Goal: Information Seeking & Learning: Learn about a topic

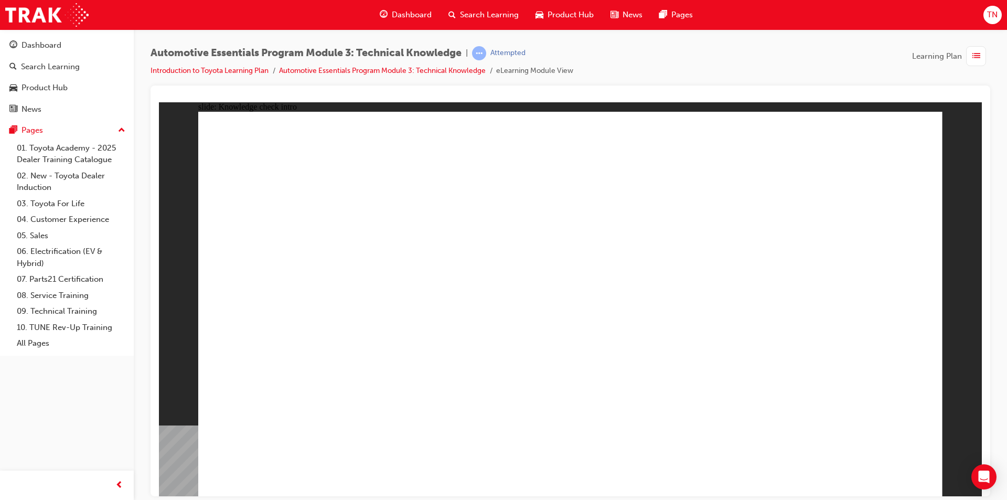
radio input "true"
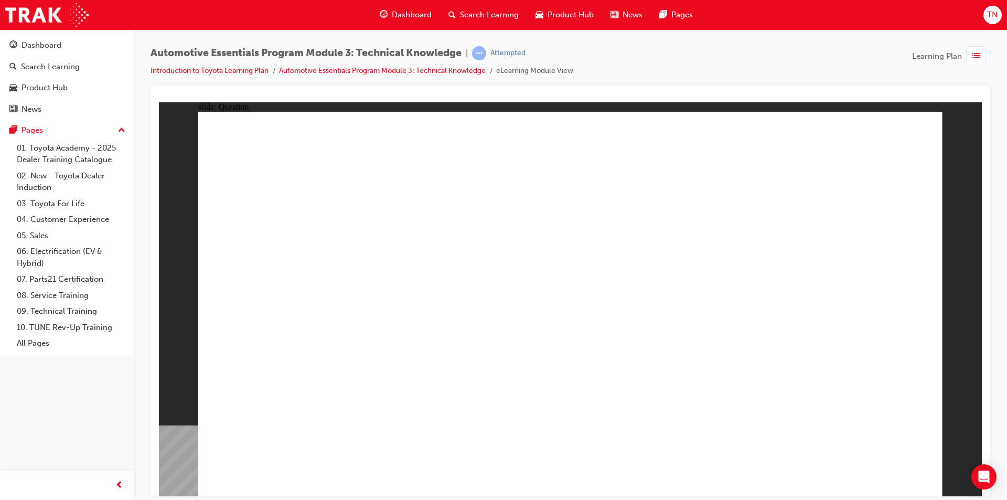
radio input "true"
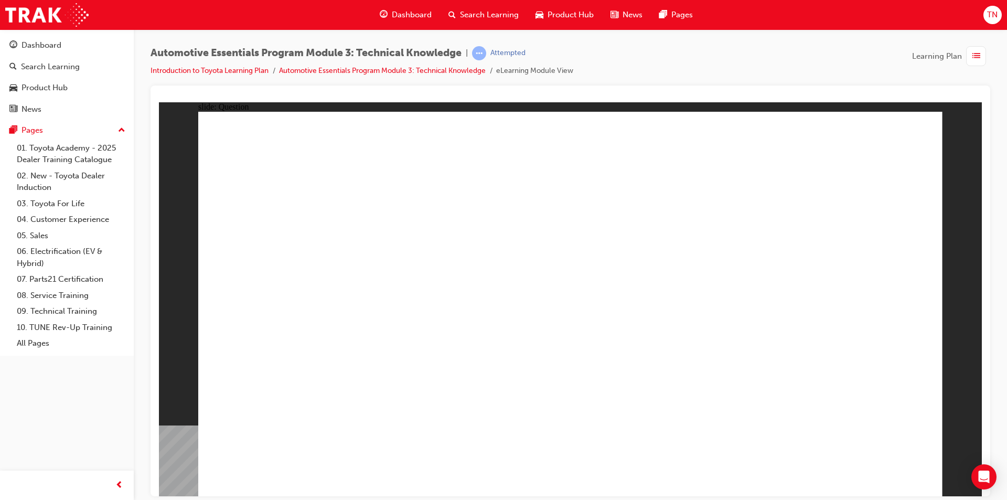
radio input "true"
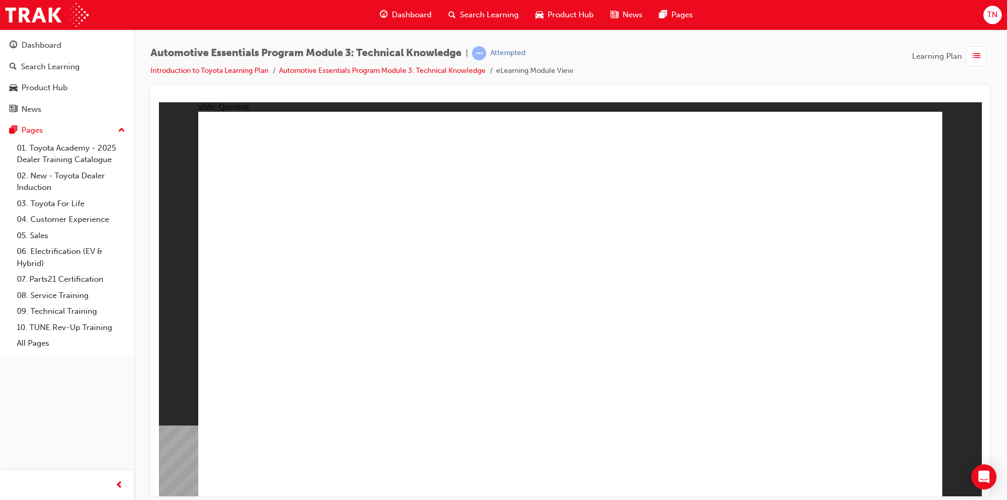
radio input "true"
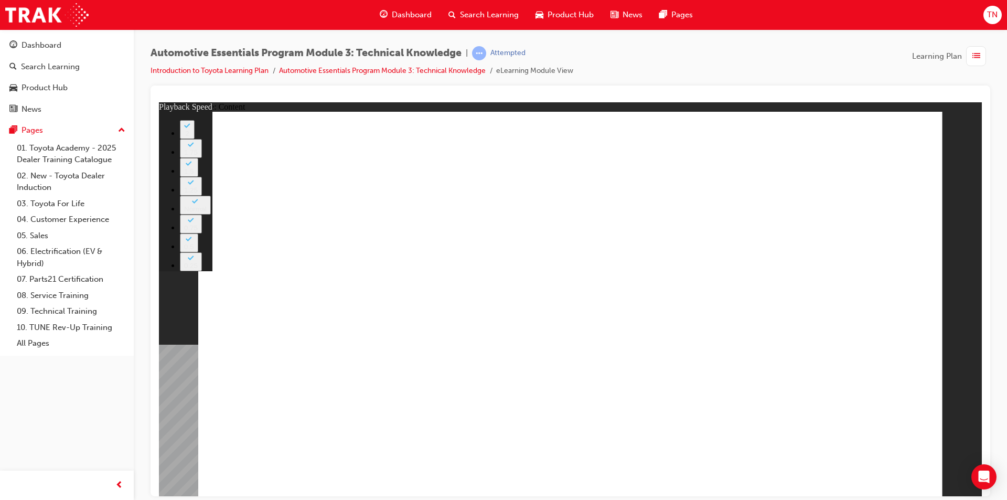
type input "1"
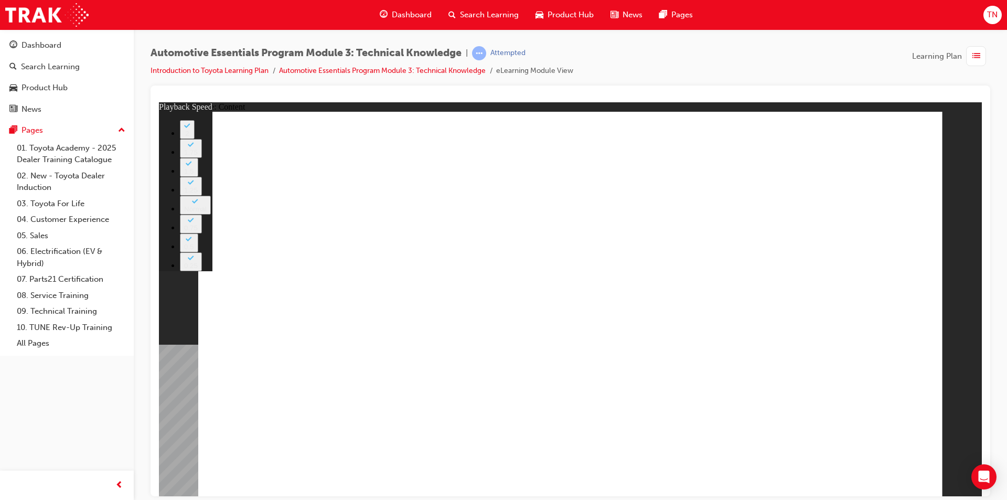
type input "9"
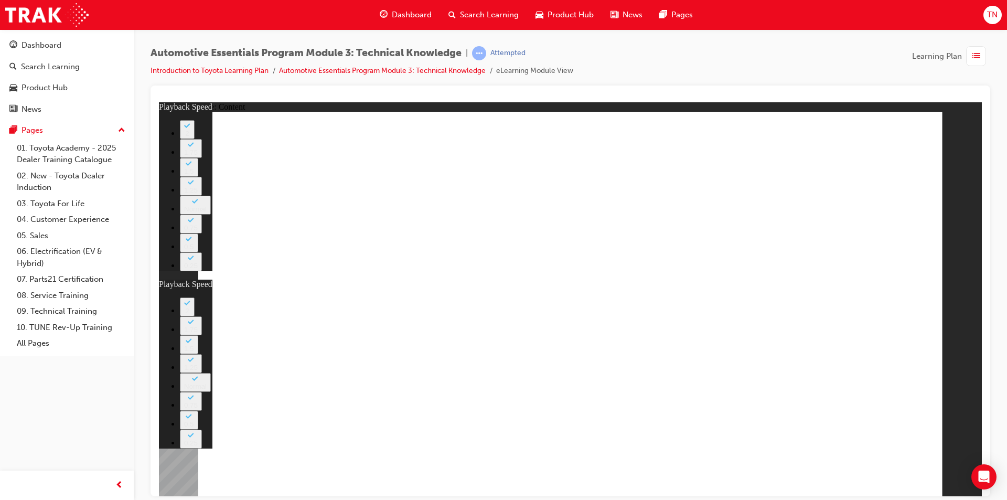
type input "6"
type input "9"
type input "6"
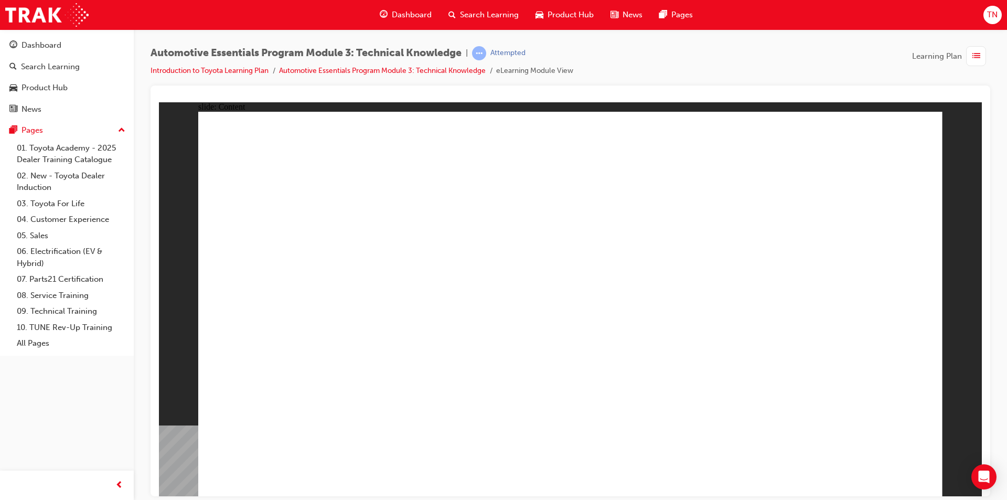
drag, startPoint x: 393, startPoint y: 406, endPoint x: 382, endPoint y: 404, distance: 10.7
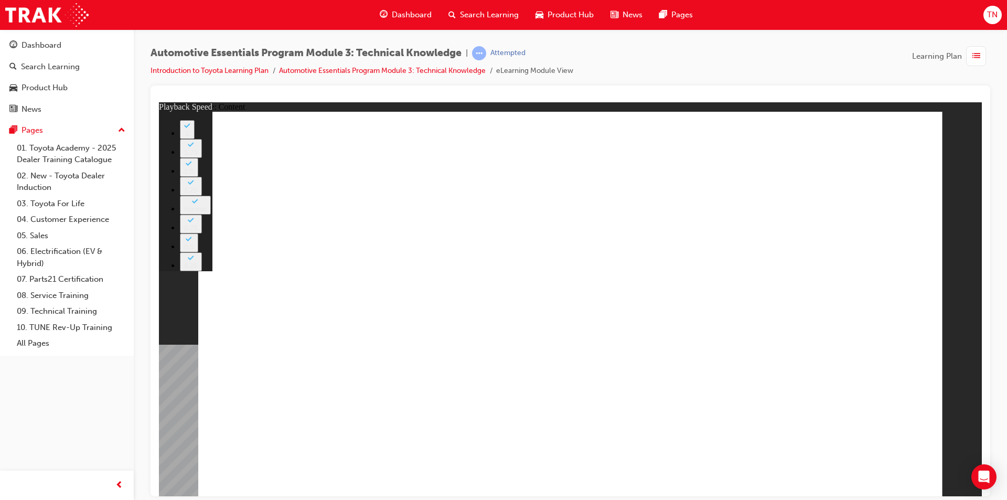
type input "18"
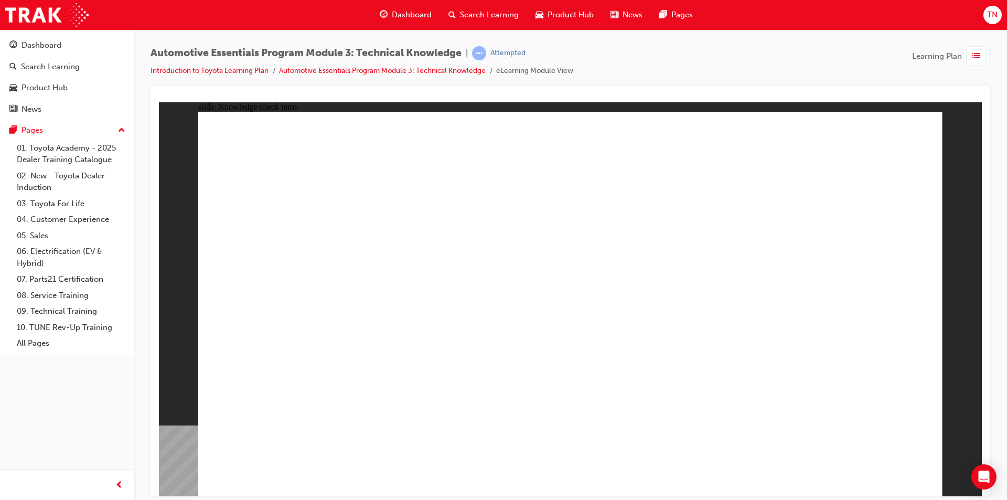
radio input "true"
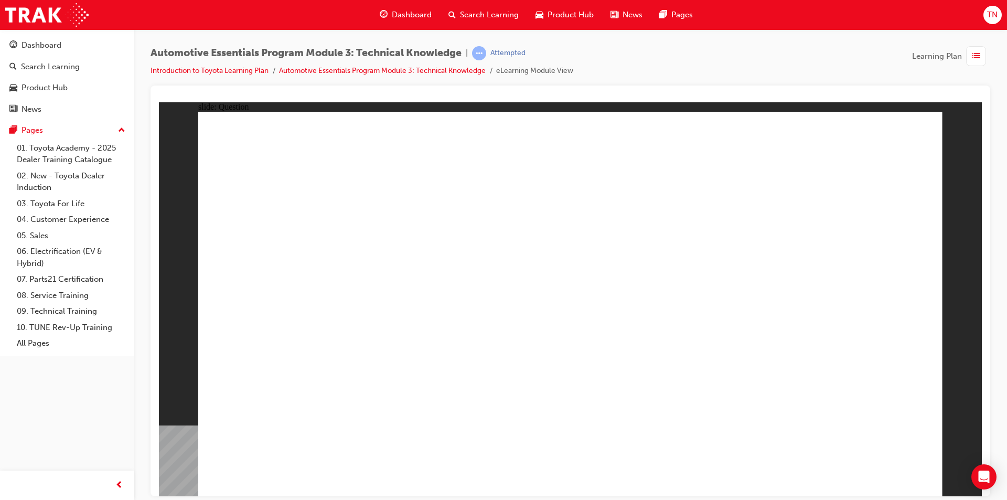
radio input "true"
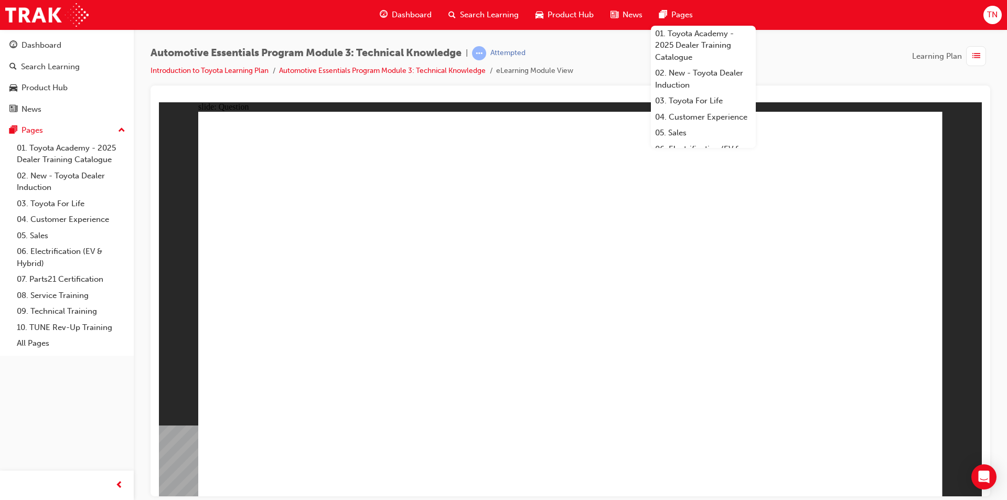
radio input "true"
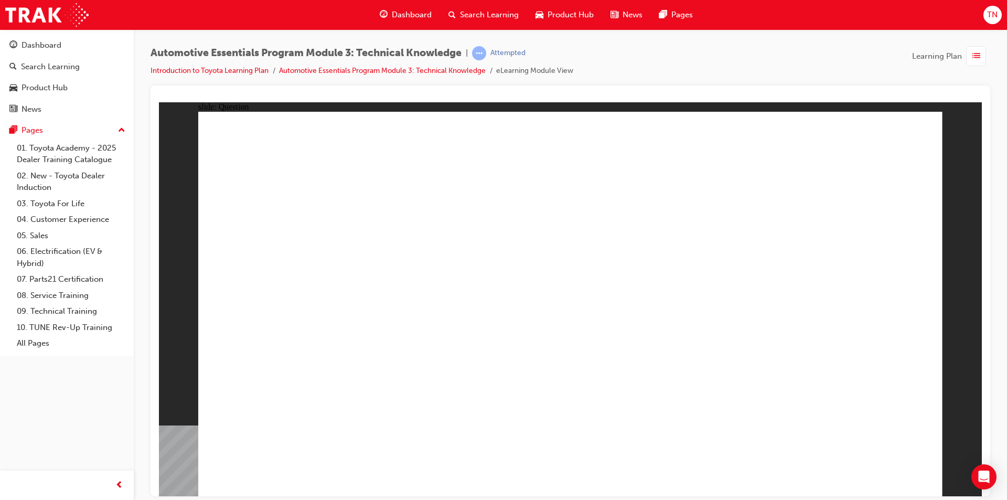
radio input "true"
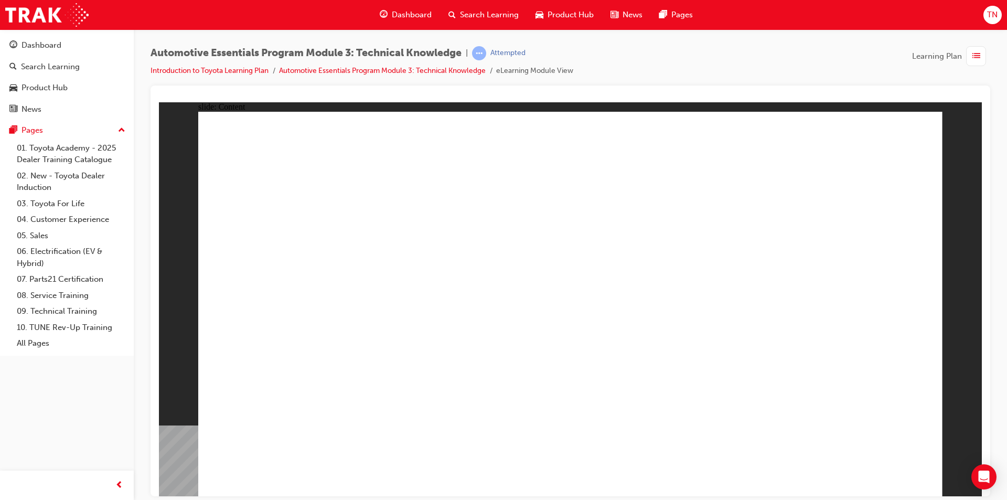
radio input "true"
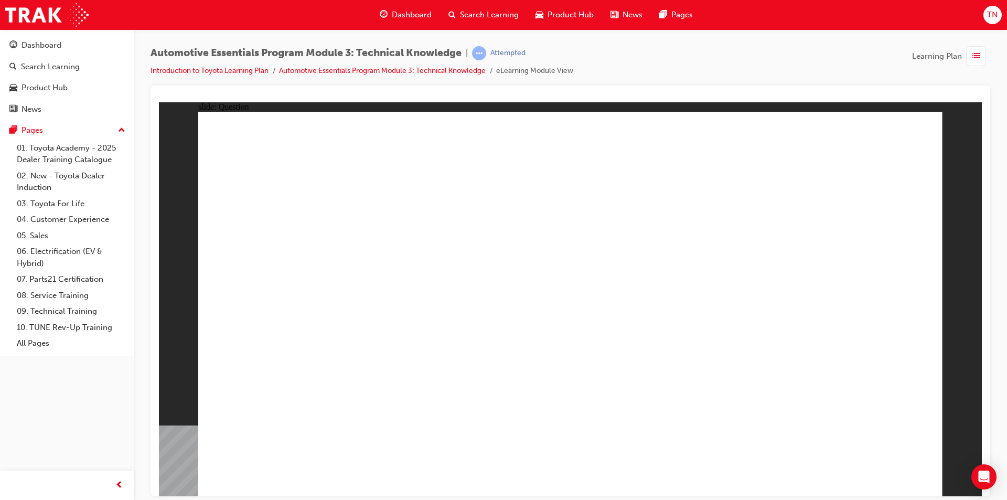
radio input "true"
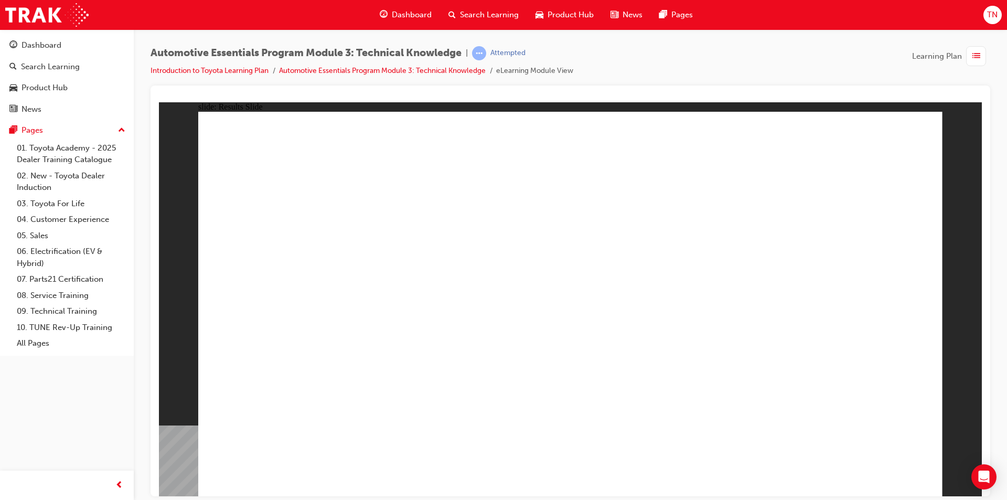
drag, startPoint x: 392, startPoint y: 408, endPoint x: 642, endPoint y: 314, distance: 268.0
radio input "true"
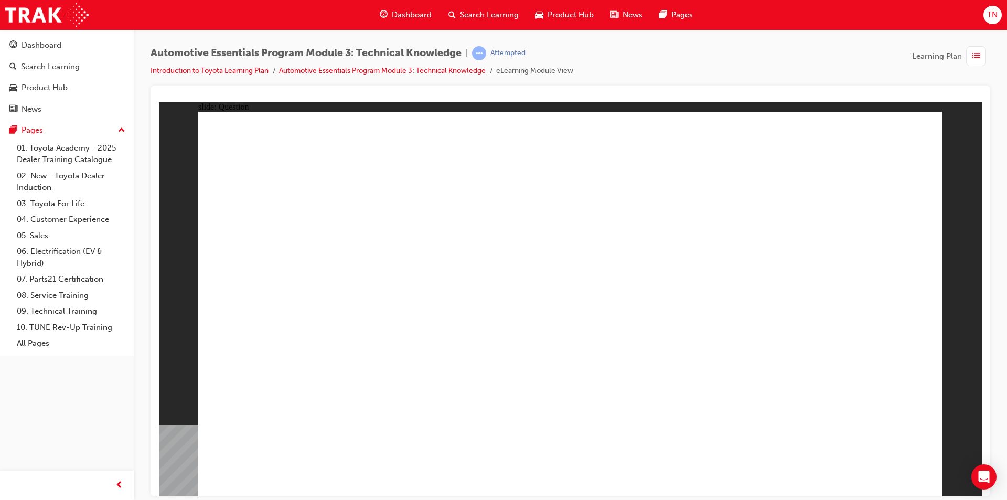
radio input "true"
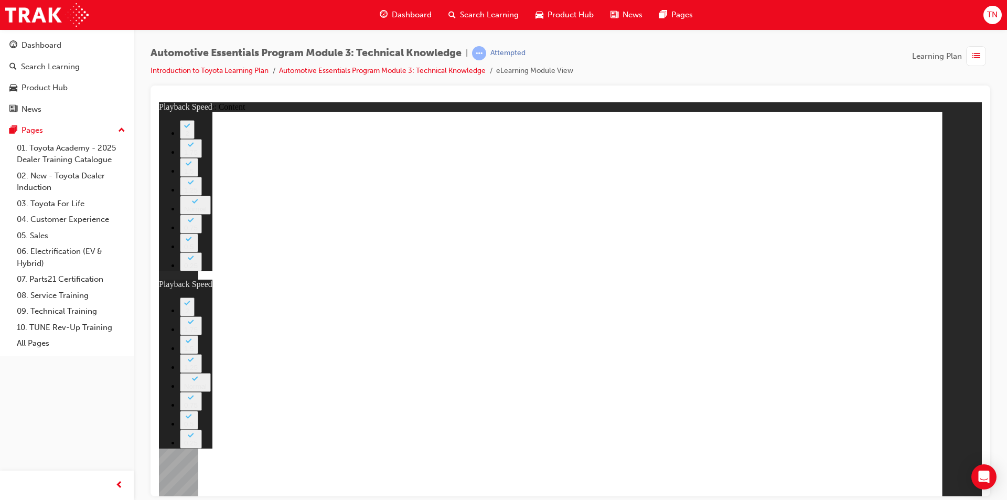
type input "7"
type input "0"
type input "8"
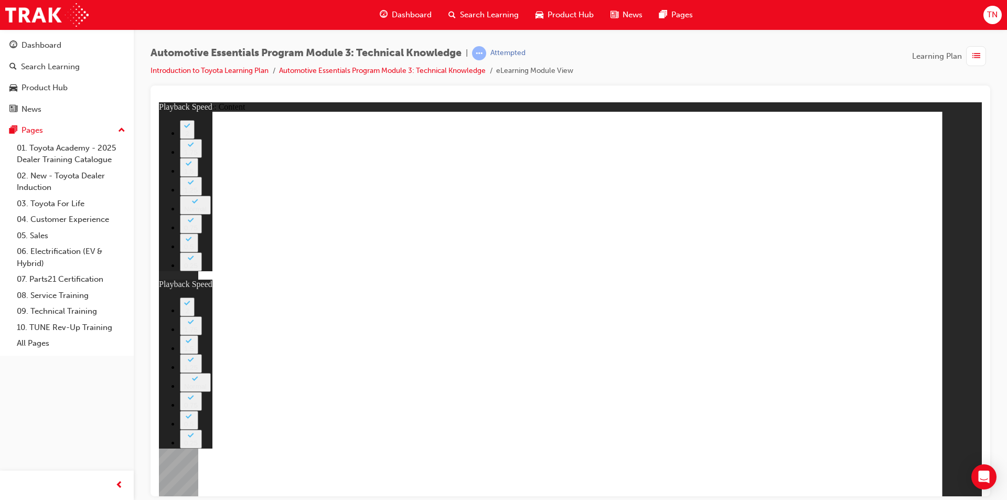
type input "0"
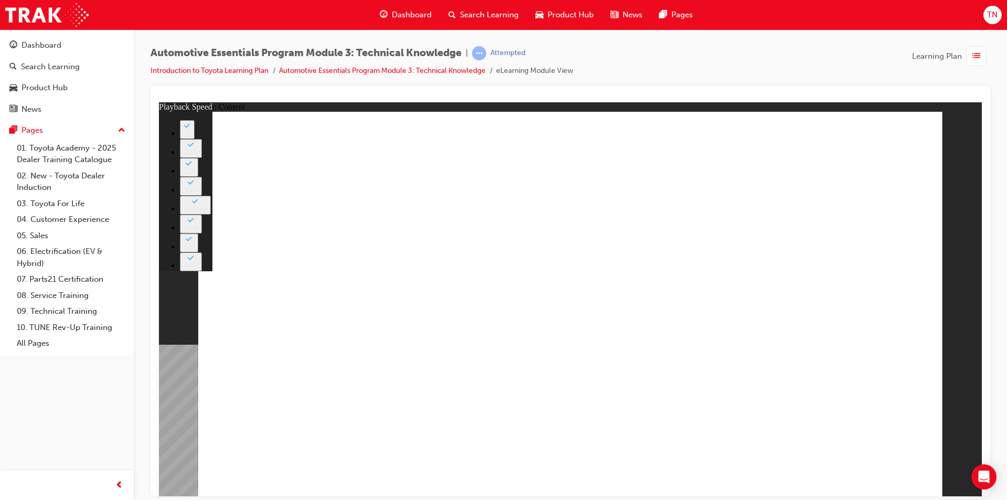
type input "0"
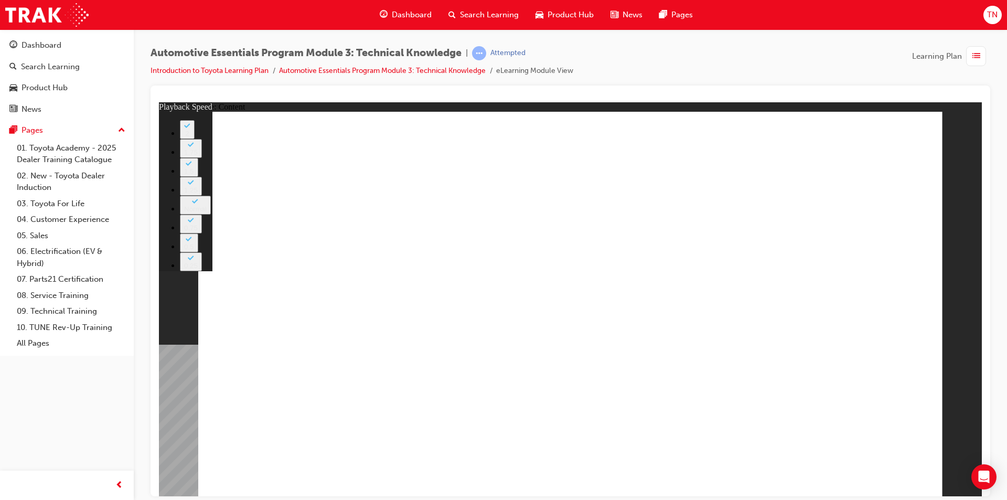
type input "6"
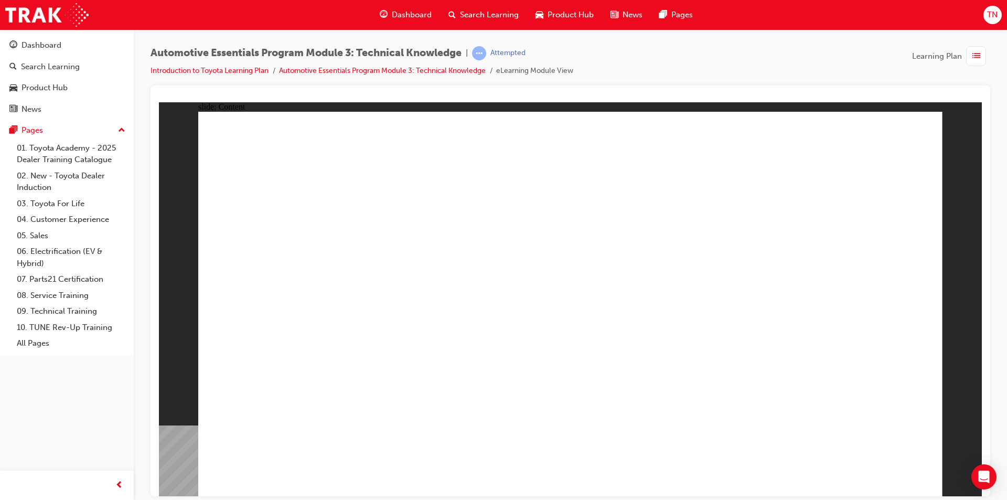
radio input "true"
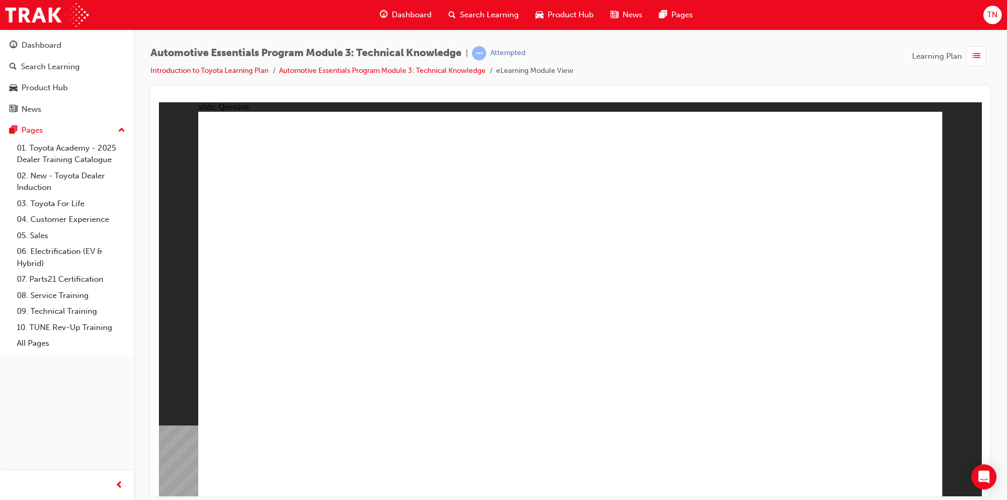
radio input "true"
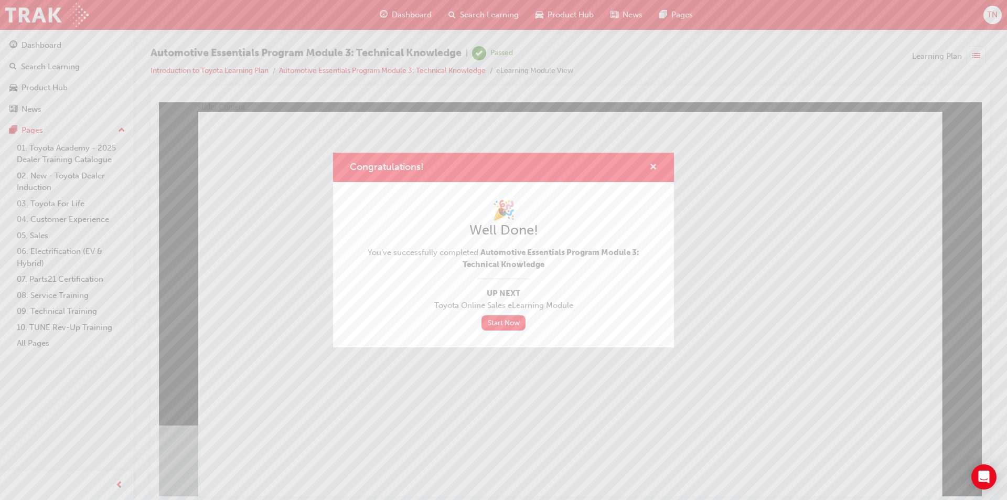
click at [656, 170] on span "cross-icon" at bounding box center [653, 167] width 8 height 9
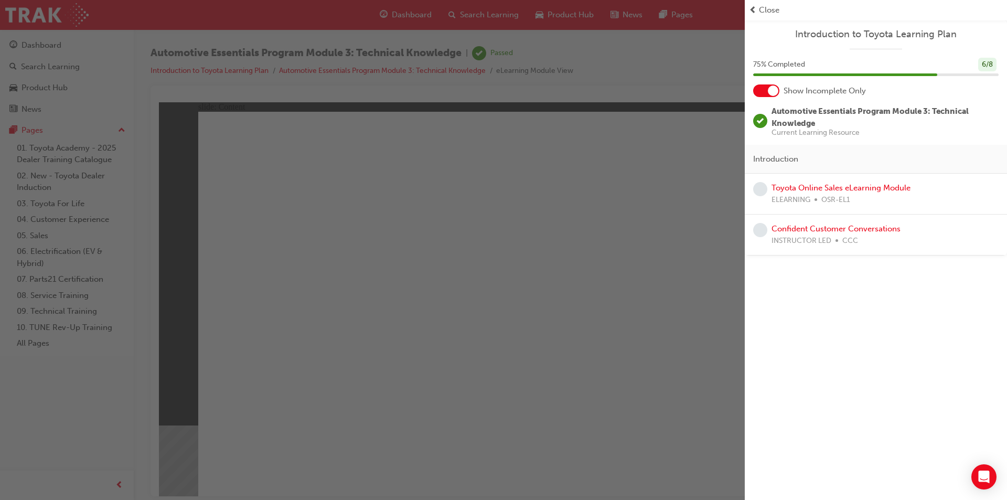
click at [753, 16] on span "prev-icon" at bounding box center [753, 10] width 8 height 12
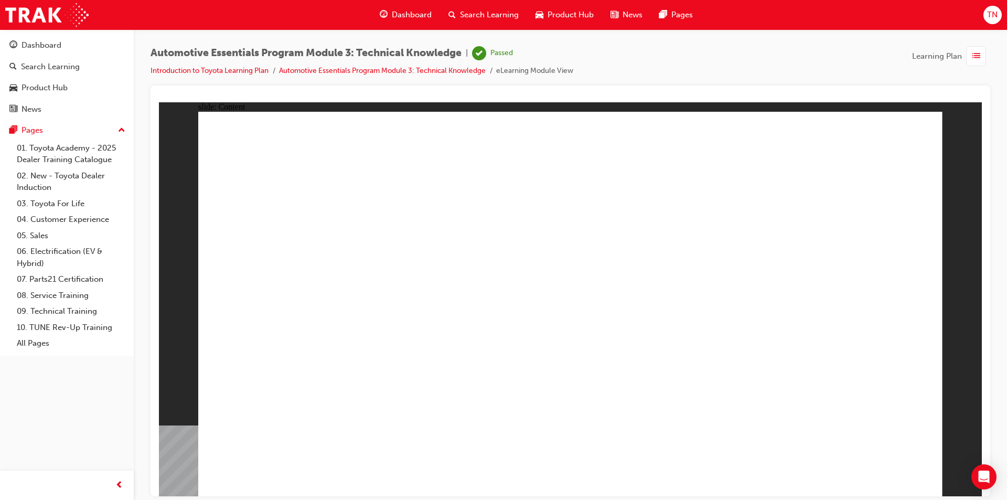
click at [406, 18] on span "Dashboard" at bounding box center [412, 15] width 40 height 12
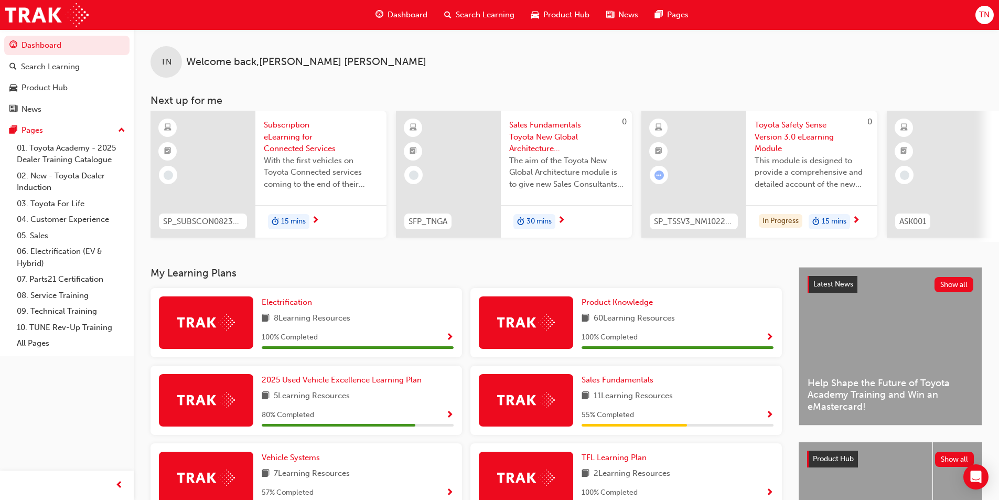
scroll to position [223, 0]
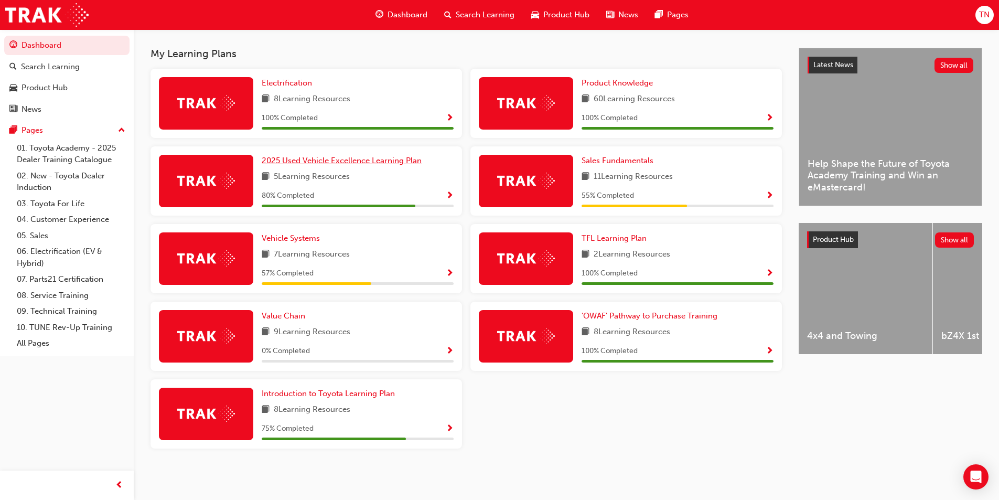
click at [354, 159] on span "2025 Used Vehicle Excellence Learning Plan" at bounding box center [342, 160] width 160 height 9
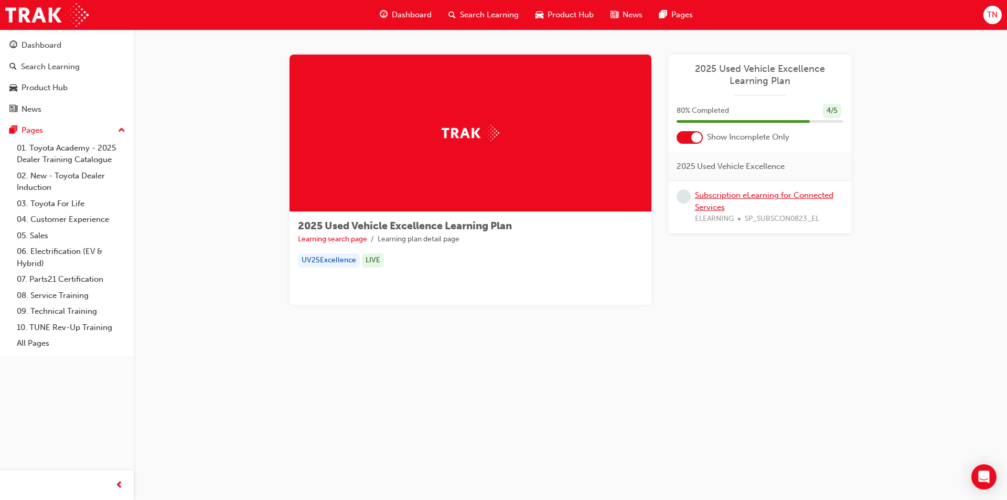
click at [728, 197] on link "Subscription eLearning for Connected Services" at bounding box center [764, 200] width 138 height 21
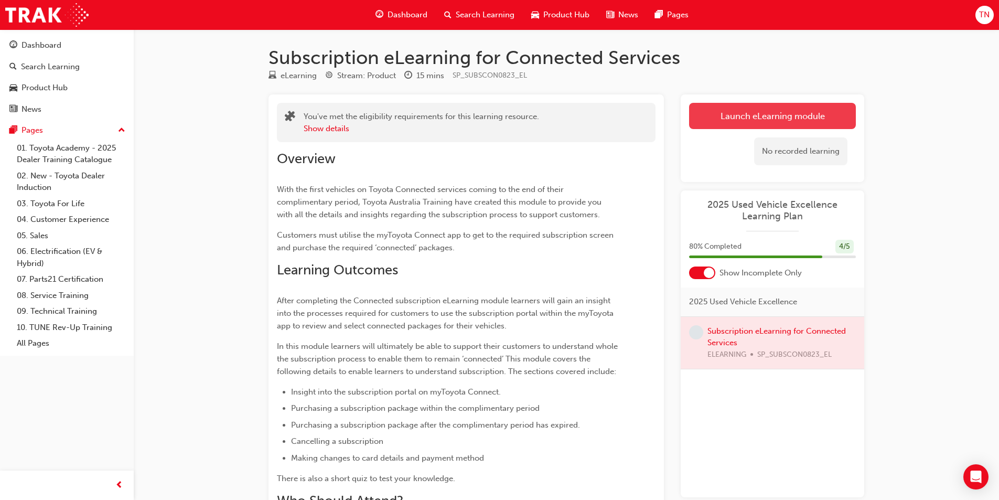
click at [743, 107] on link "Launch eLearning module" at bounding box center [772, 116] width 167 height 26
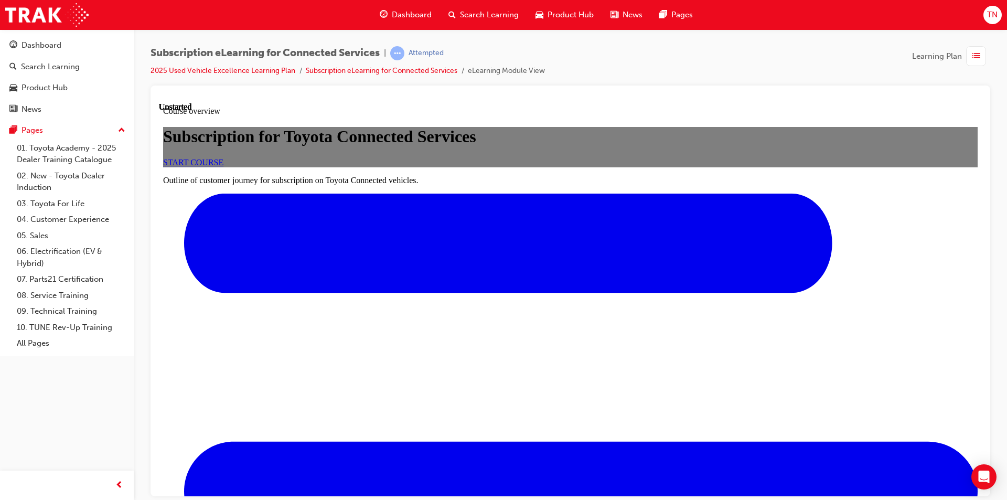
click at [223, 166] on span "START COURSE" at bounding box center [193, 161] width 60 height 9
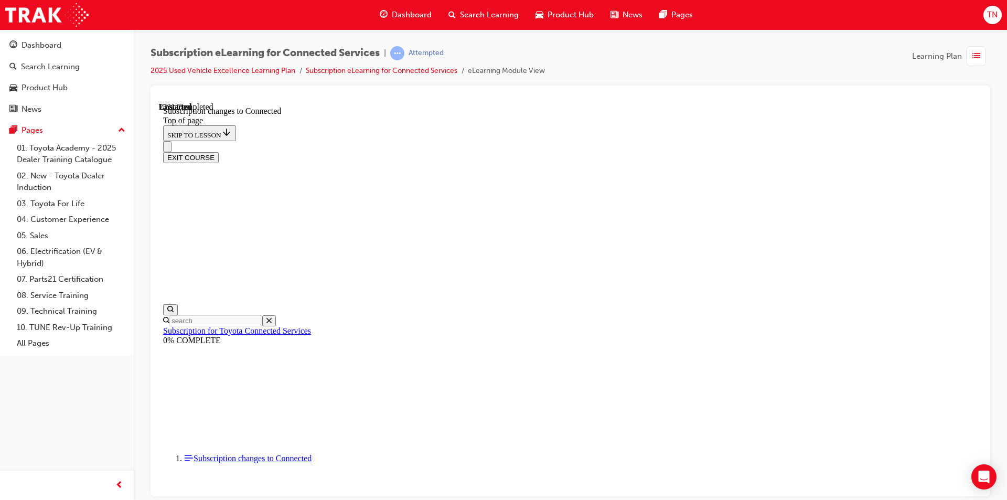
scroll to position [551, 0]
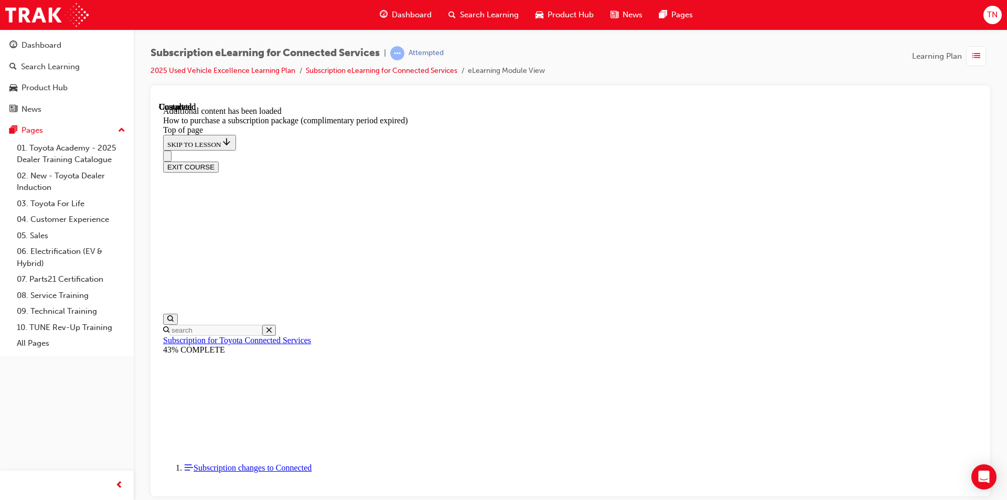
scroll to position [1024, 0]
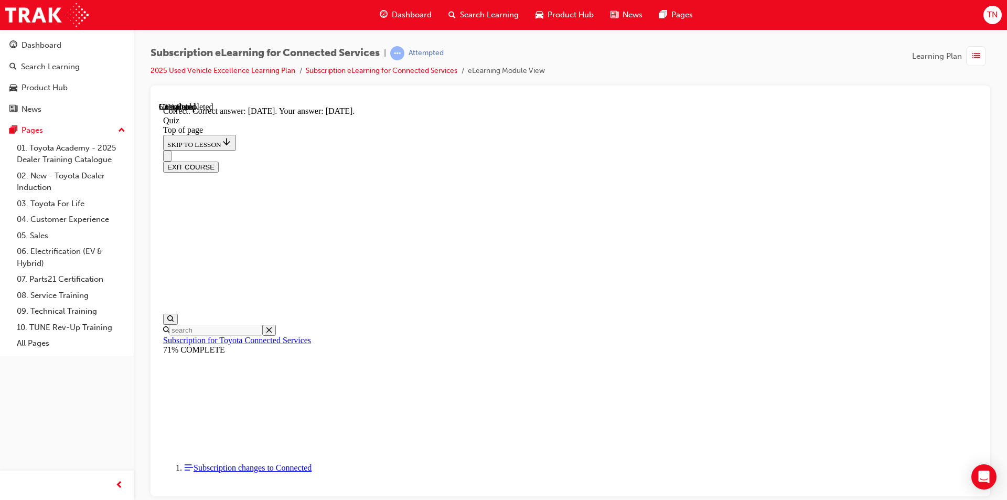
scroll to position [135, 0]
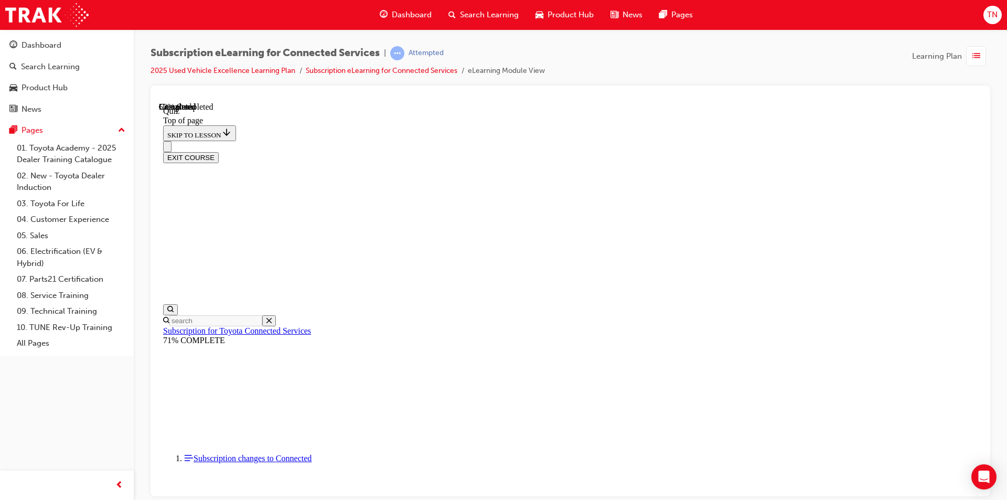
scroll to position [32, 0]
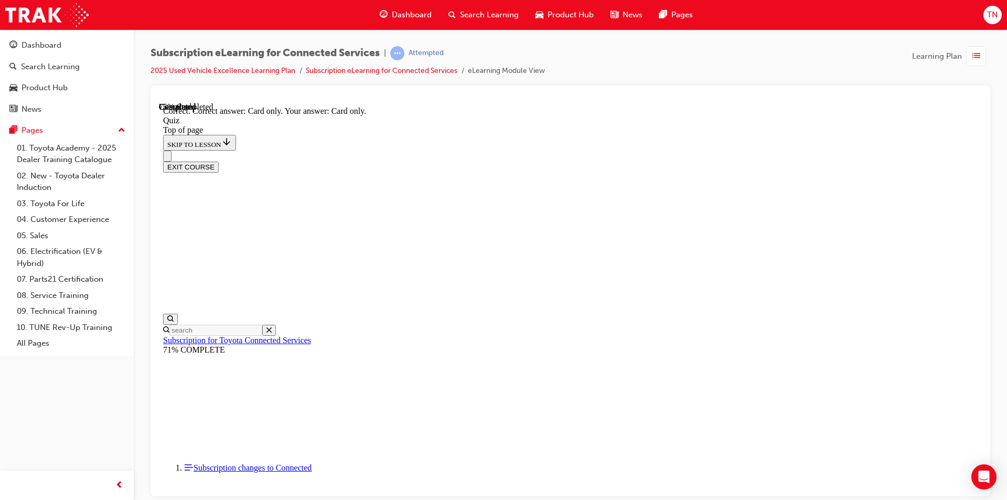
scroll to position [117, 0]
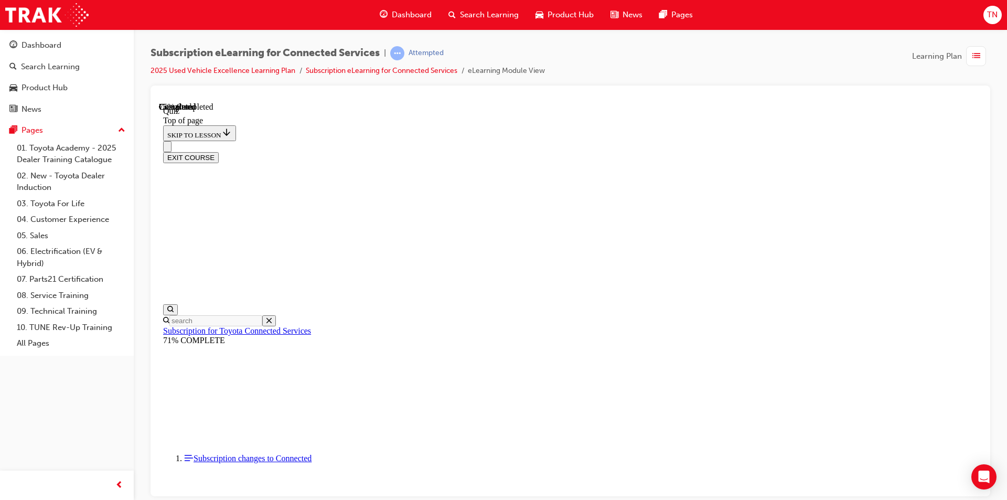
scroll to position [32, 0]
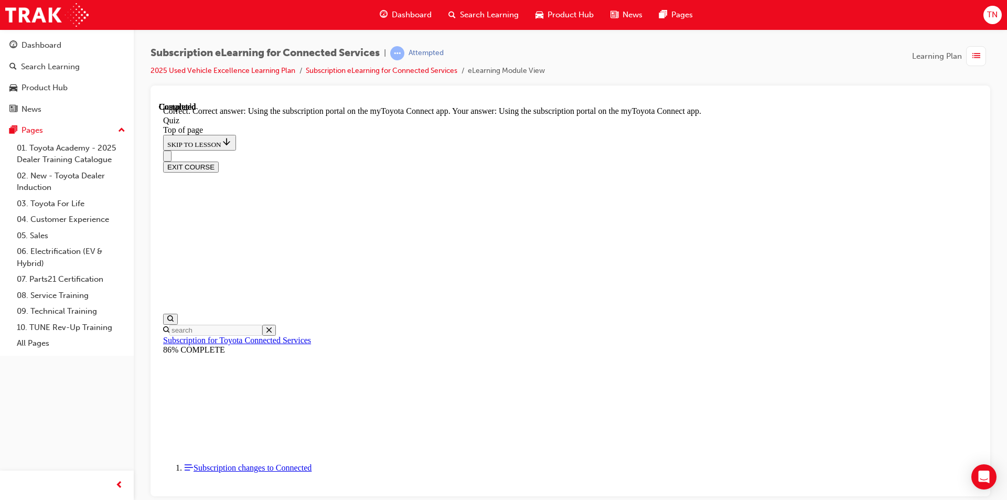
scroll to position [117, 0]
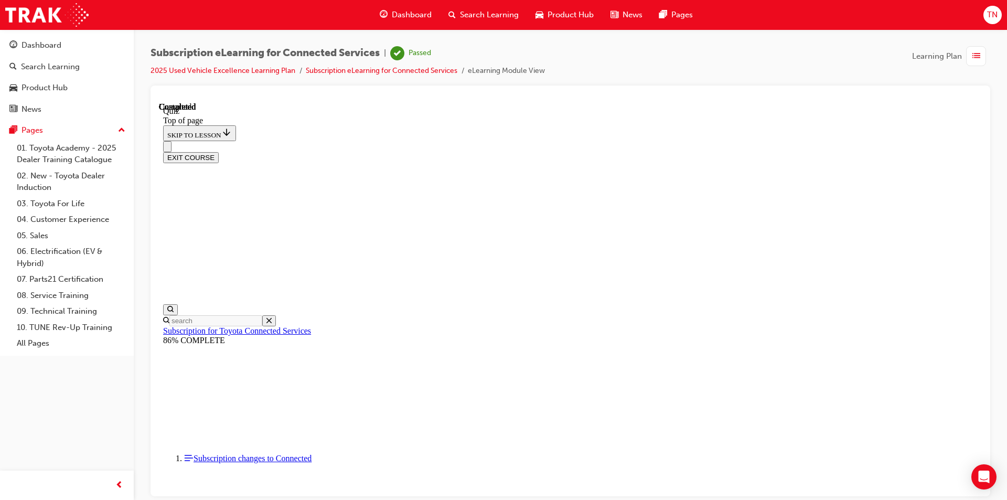
scroll to position [176, 0]
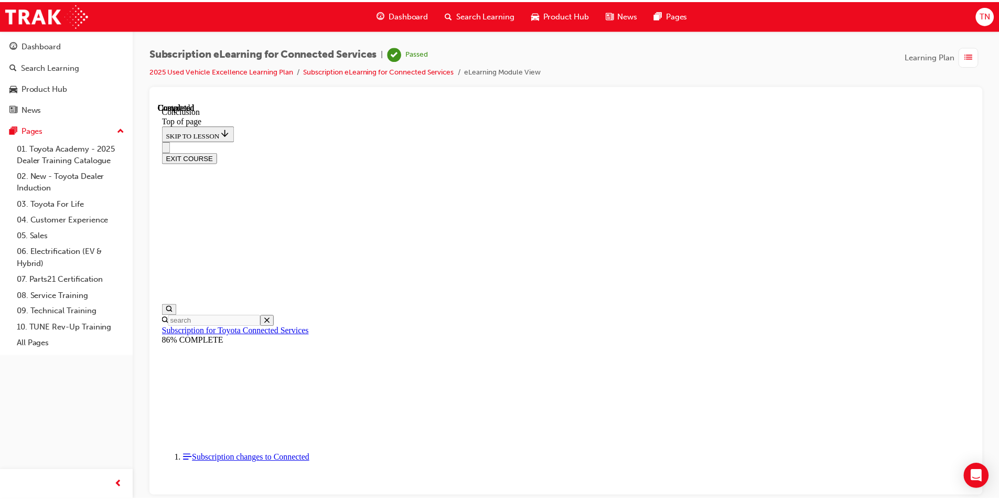
scroll to position [33, 0]
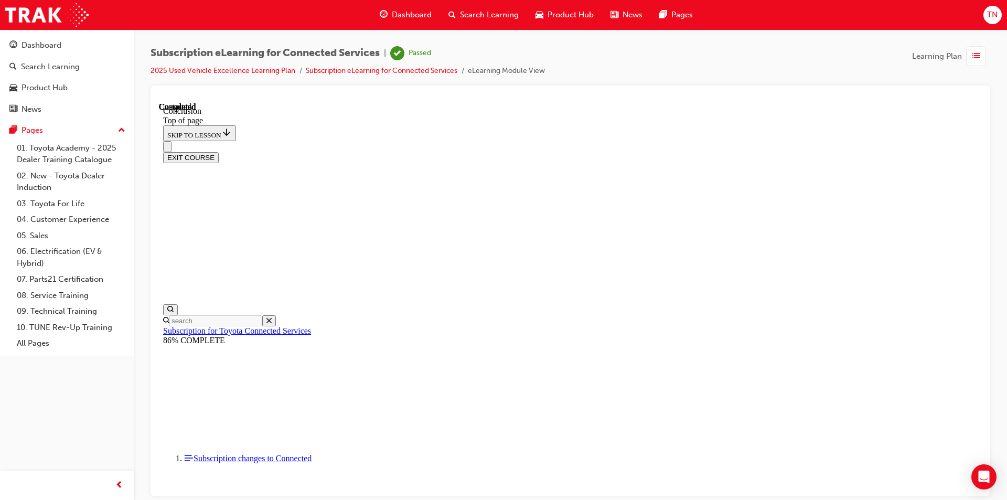
click at [396, 19] on span "Dashboard" at bounding box center [412, 15] width 40 height 12
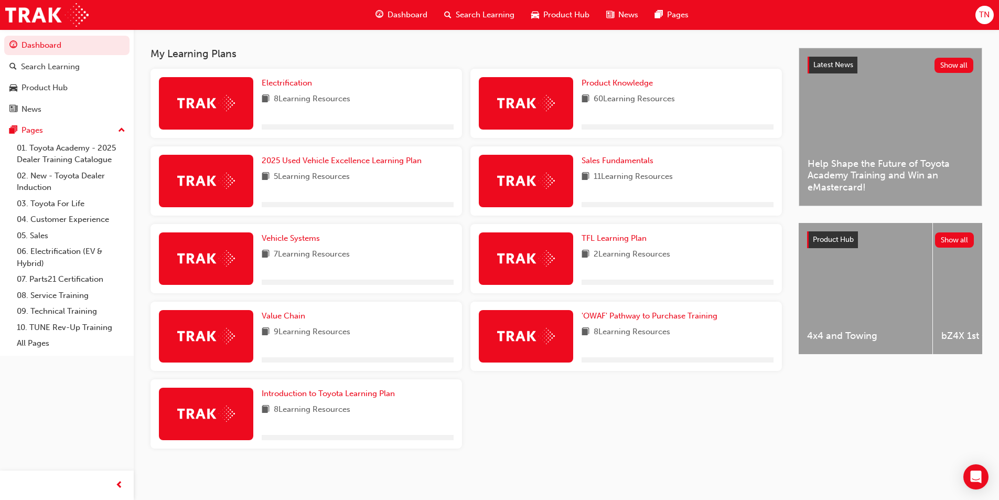
scroll to position [221, 0]
